Goal: Transaction & Acquisition: Purchase product/service

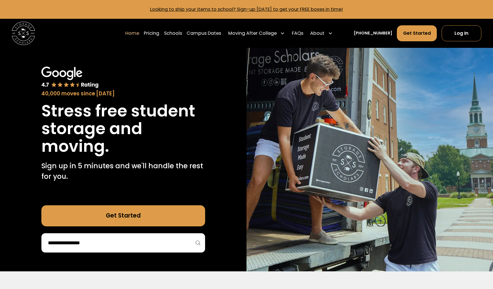
click at [171, 213] on link "Get Started" at bounding box center [123, 216] width 164 height 21
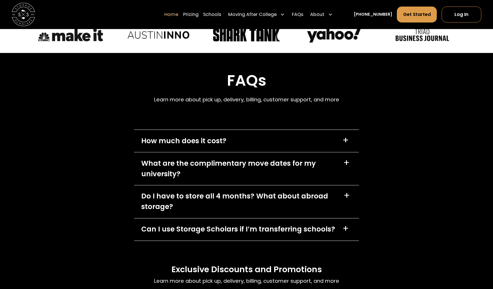
scroll to position [1669, 0]
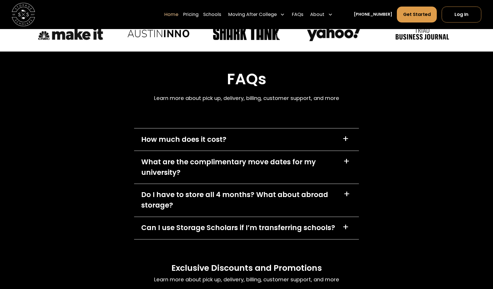
click at [333, 143] on div "How much does it cost? +" at bounding box center [246, 140] width 224 height 22
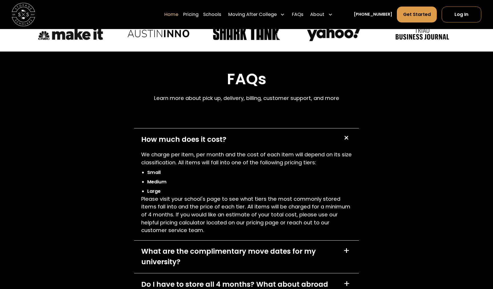
click at [281, 248] on div "What are the complimentary move dates for my university?" at bounding box center [238, 257] width 195 height 21
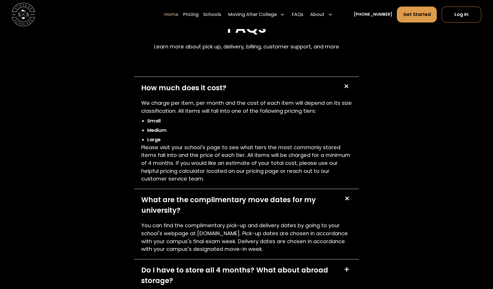
scroll to position [1732, 0]
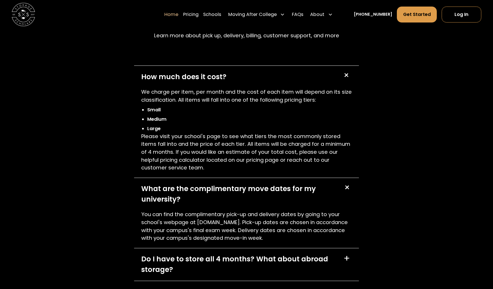
click at [283, 260] on div "Do I have to store all 4 months? What about abroad storage?" at bounding box center [238, 264] width 195 height 21
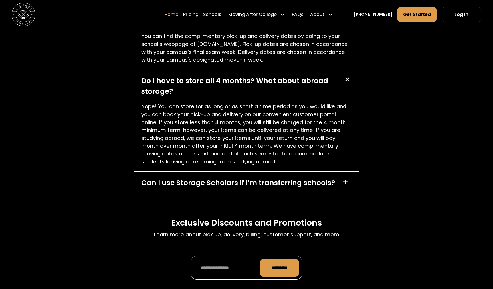
scroll to position [1912, 0]
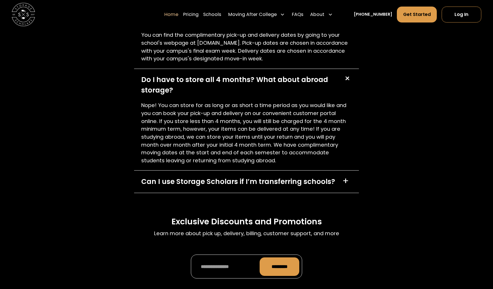
click at [290, 185] on div "Can I use Storage Scholars if I’m transferring schools?" at bounding box center [238, 182] width 194 height 11
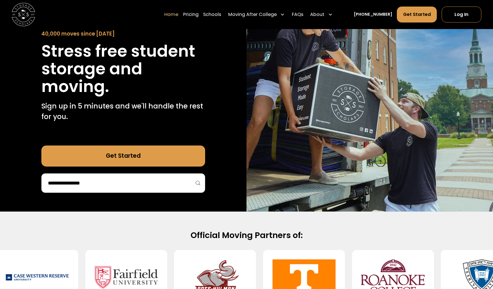
scroll to position [0, 0]
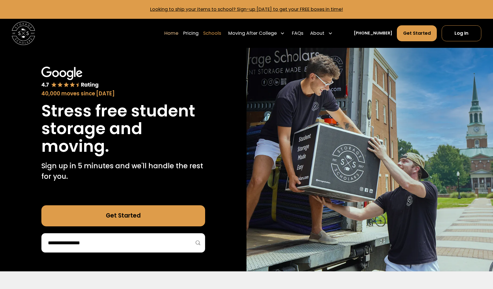
click at [217, 33] on link "Schools" at bounding box center [212, 33] width 18 height 16
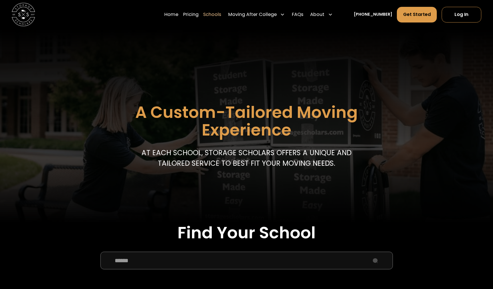
click at [219, 268] on input "School Select Form" at bounding box center [246, 261] width 292 height 18
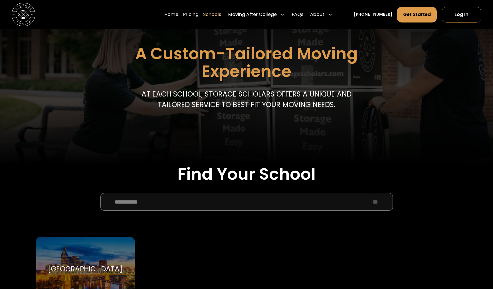
scroll to position [60, 0]
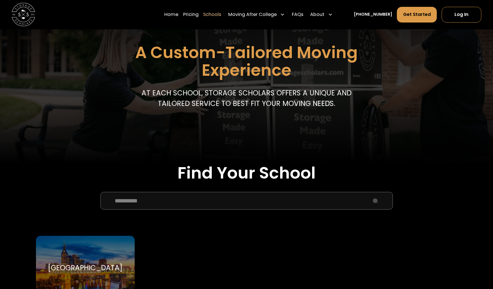
type input "**********"
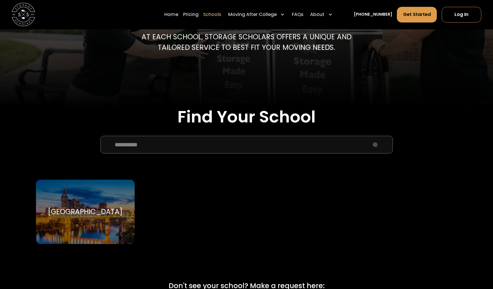
scroll to position [162, 0]
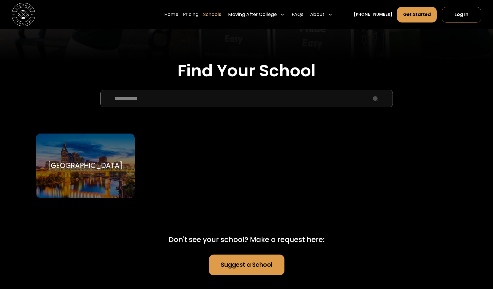
click at [104, 164] on div "[GEOGRAPHIC_DATA]" at bounding box center [85, 166] width 75 height 9
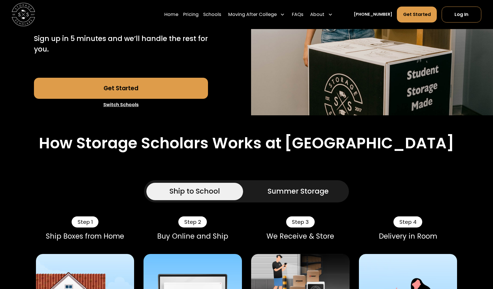
scroll to position [165, 0]
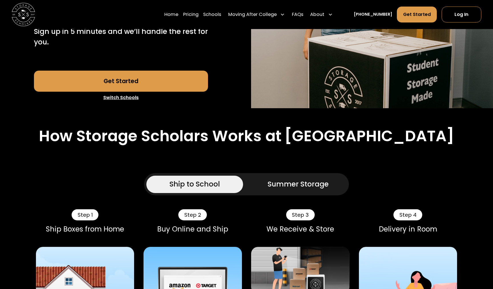
click at [281, 184] on div "Summer Storage" at bounding box center [297, 184] width 61 height 11
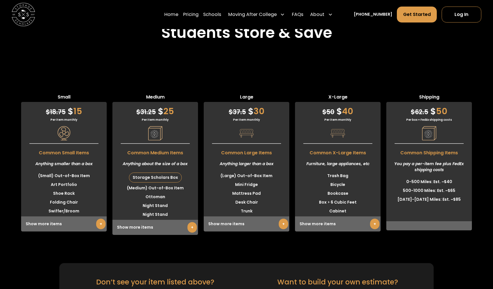
scroll to position [1647, 0]
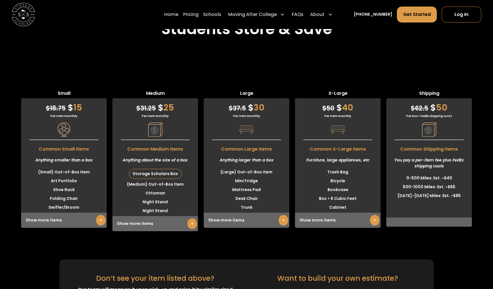
click at [370, 220] on link "+" at bounding box center [374, 220] width 9 height 11
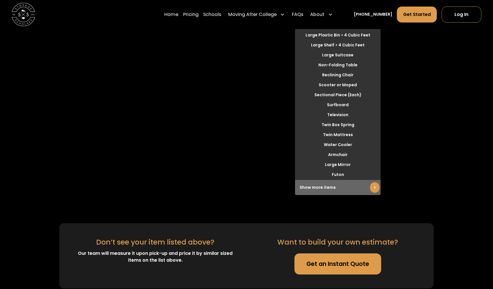
scroll to position [1918, 0]
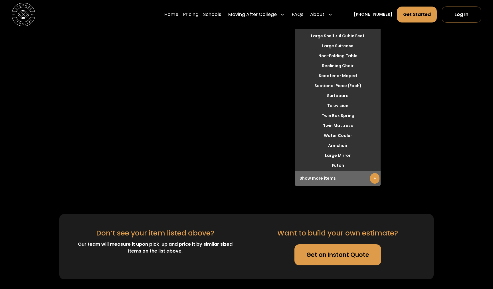
click at [353, 253] on link "Get an Instant Quote" at bounding box center [337, 255] width 87 height 21
click at [221, 135] on div "Large $ 37.5 $ 30 Per item monthly Common Large Items Anything larger than a bo…" at bounding box center [247, 3] width 86 height 366
click at [456, 86] on div "Shipping $ 62.5 $ 50 Per box + FedEx shipping costs Common Shipping Items You p…" at bounding box center [429, 3] width 86 height 366
